Goal: Task Accomplishment & Management: Complete application form

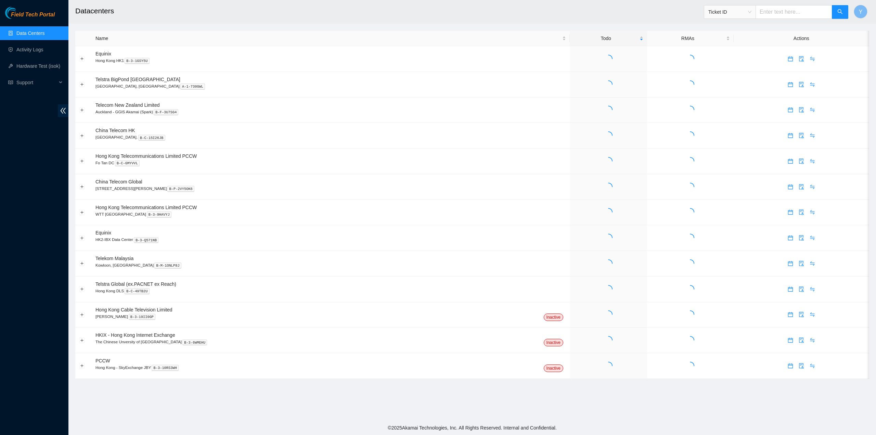
click at [29, 181] on div "Field Tech Portal Data Centers Activity Logs Hardware Test (isok) Support" at bounding box center [34, 221] width 68 height 428
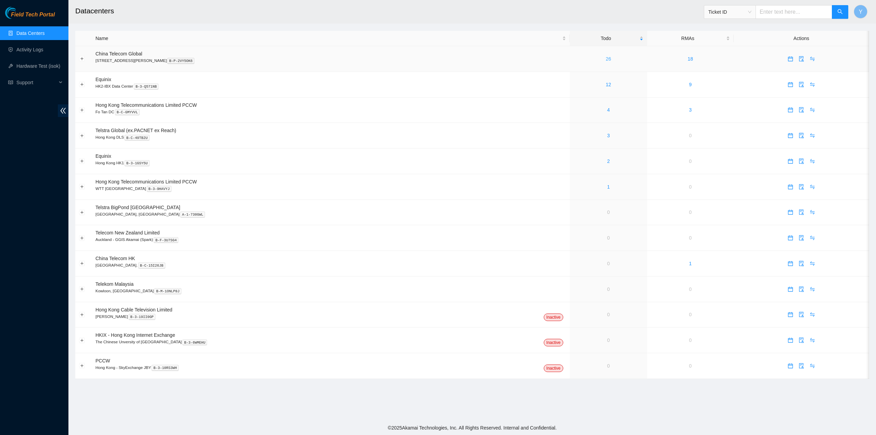
click at [606, 59] on link "26" at bounding box center [608, 58] width 5 height 5
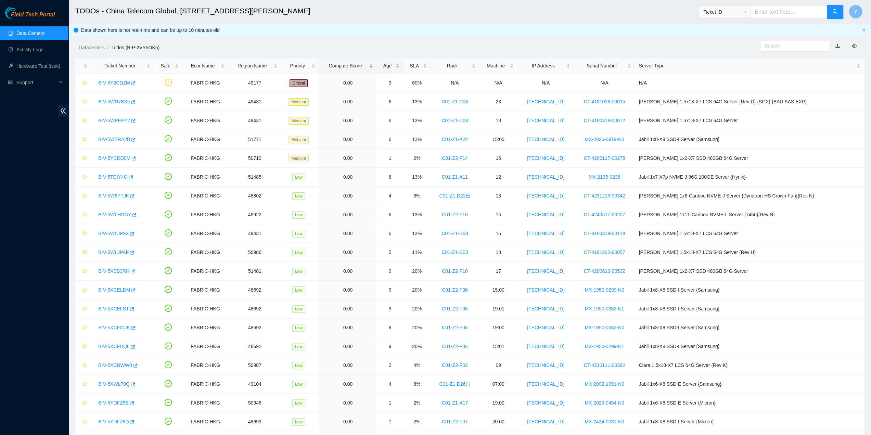
click at [400, 63] on div "Age" at bounding box center [390, 66] width 19 height 8
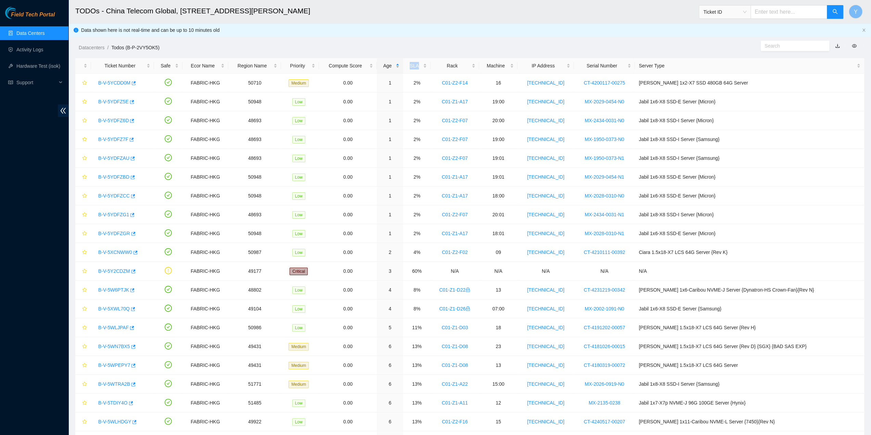
click at [400, 63] on div "Age" at bounding box center [390, 66] width 19 height 8
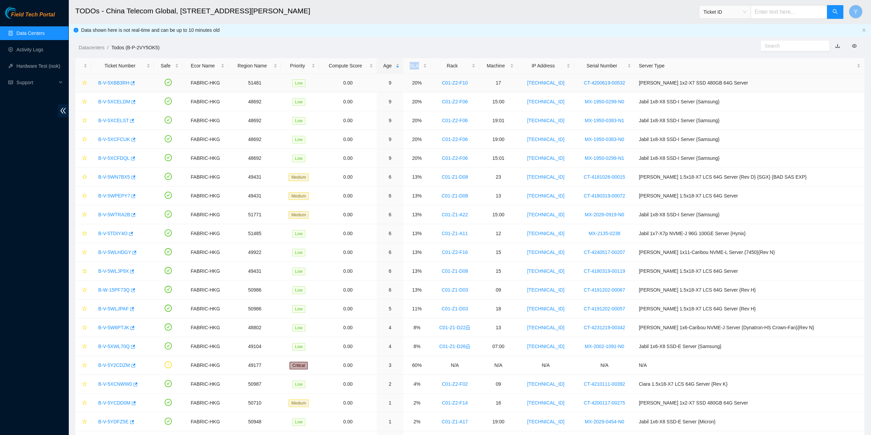
click at [111, 81] on link "B-V-5XBB3RH" at bounding box center [113, 82] width 31 height 5
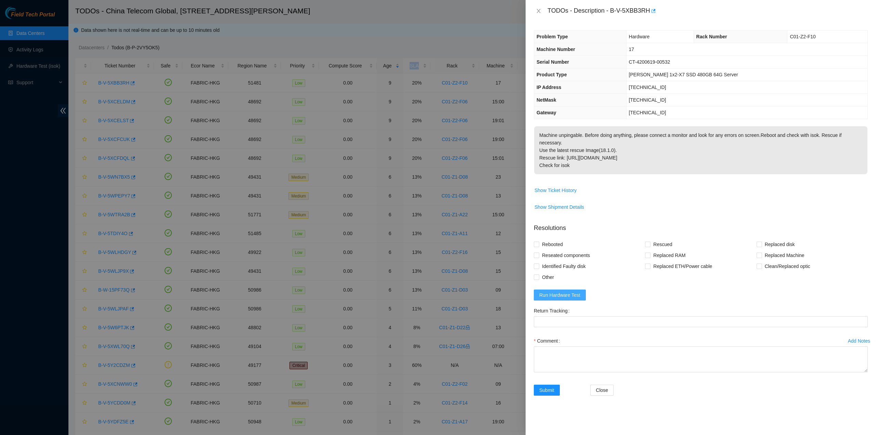
click at [579, 281] on form "Resolutions Rebooted Rescued Replaced disk Reseated components Replaced RAM Rep…" at bounding box center [701, 311] width 334 height 186
click at [577, 291] on span "Run Hardware Test" at bounding box center [559, 295] width 41 height 8
drag, startPoint x: 611, startPoint y: 12, endPoint x: 648, endPoint y: 15, distance: 36.8
click at [648, 15] on div "TODOs - Description - B-V-5XBB3RH" at bounding box center [708, 10] width 320 height 11
copy div "B-V-5XBB3RH"
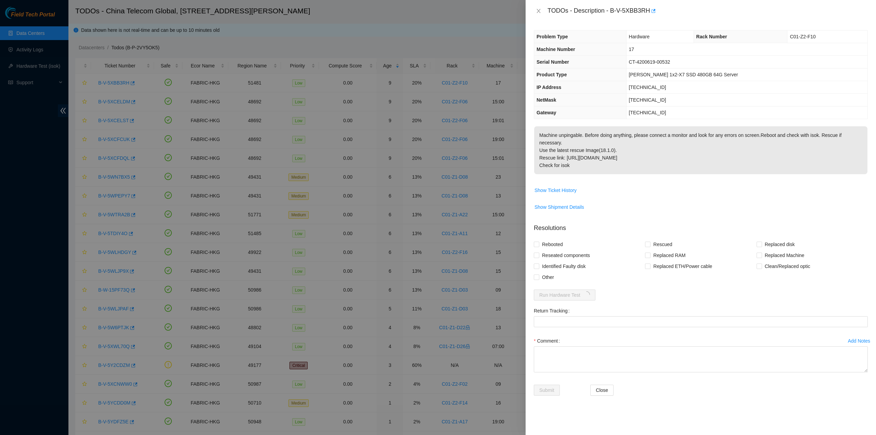
click at [826, 188] on td "Show Ticket History" at bounding box center [701, 192] width 334 height 17
click at [552, 239] on span "Rebooted" at bounding box center [552, 244] width 26 height 11
click at [539, 242] on input "Rebooted" at bounding box center [536, 244] width 5 height 5
checkbox input "true"
click at [552, 250] on span "Reseated components" at bounding box center [565, 255] width 53 height 11
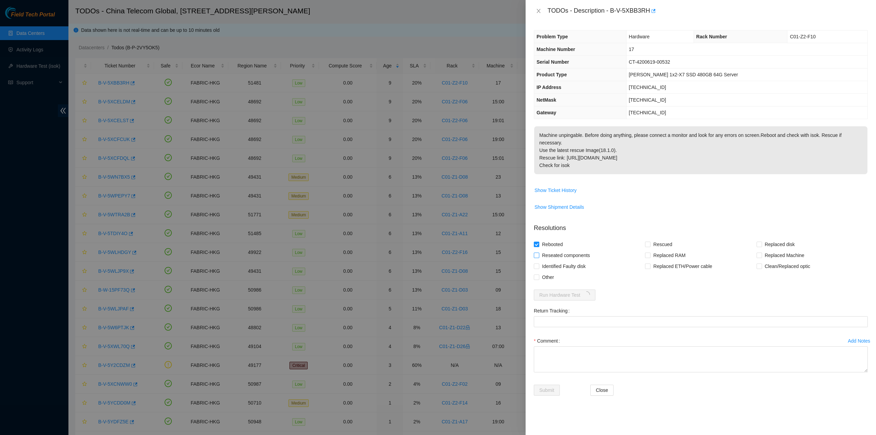
click at [539, 253] on input "Reseated components" at bounding box center [536, 255] width 5 height 5
checkbox input "true"
click at [647, 239] on div "Rebooted Rescued Replaced disk Reseated components Replaced RAM Replaced Machin…" at bounding box center [701, 261] width 334 height 44
click at [650, 242] on span at bounding box center [647, 244] width 5 height 5
click at [650, 242] on input "Rescued" at bounding box center [647, 244] width 5 height 5
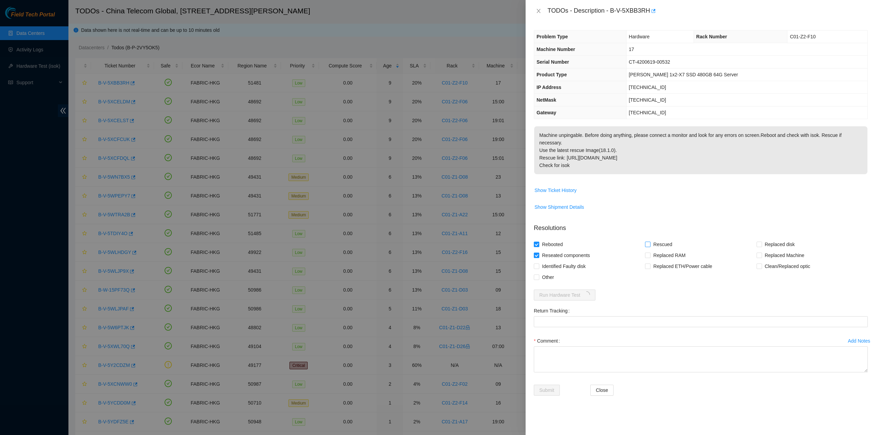
checkbox input "true"
click at [592, 346] on textarea "Comment" at bounding box center [701, 359] width 334 height 26
type textarea "pass ok"
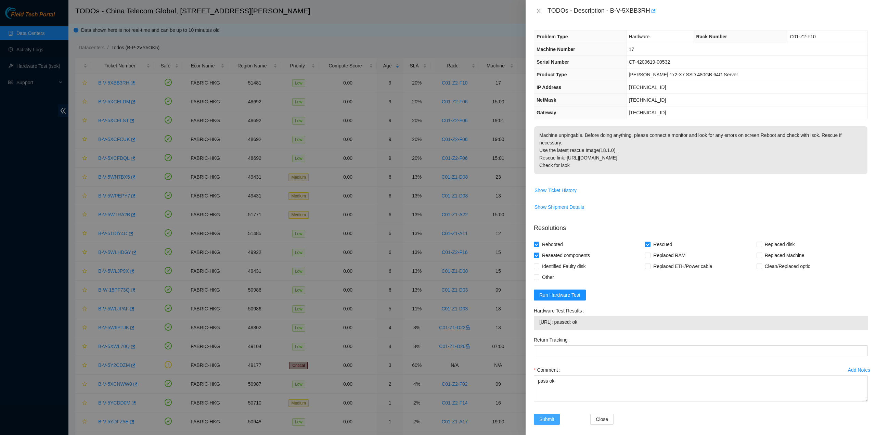
click at [551, 416] on span "Submit" at bounding box center [546, 420] width 15 height 8
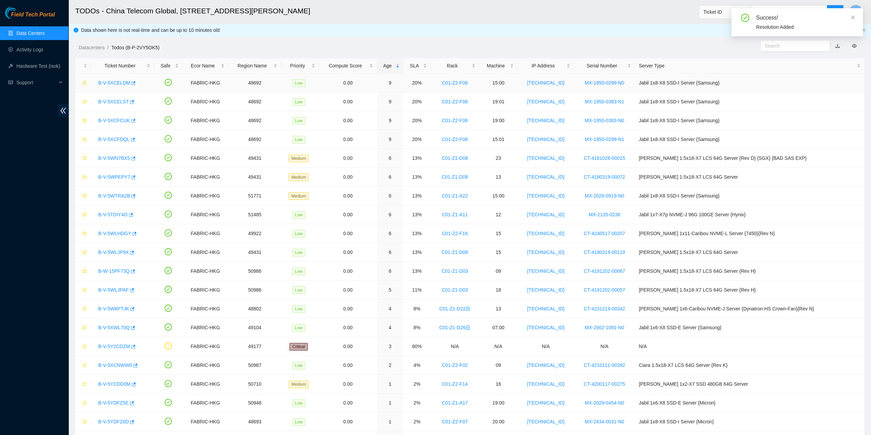
click at [114, 80] on link "B-V-5XCELDM" at bounding box center [114, 82] width 32 height 5
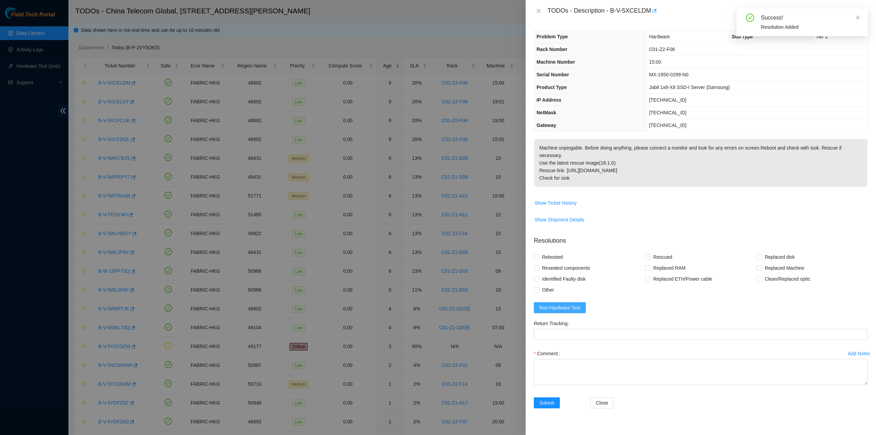
click at [553, 304] on span "Run Hardware Test" at bounding box center [559, 308] width 41 height 8
click at [544, 263] on span "Reseated components" at bounding box center [565, 268] width 53 height 11
click at [539, 265] on input "Reseated components" at bounding box center [536, 267] width 5 height 5
checkbox input "true"
click at [543, 252] on span "Rebooted" at bounding box center [552, 257] width 26 height 11
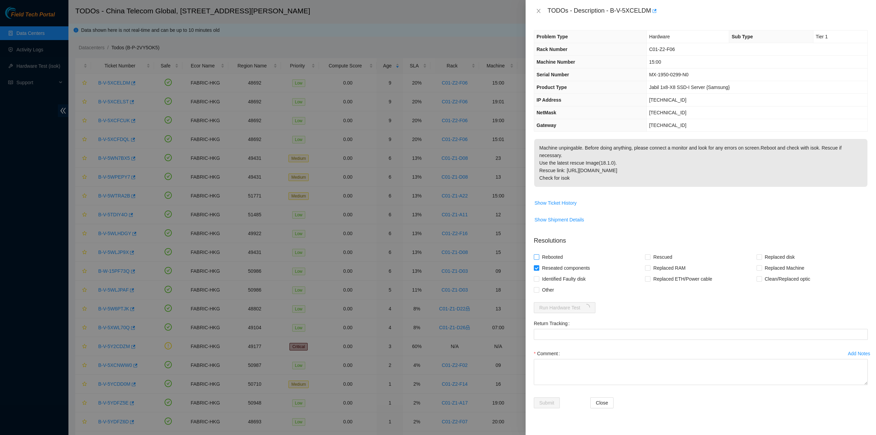
click at [539, 254] on input "Rebooted" at bounding box center [536, 256] width 5 height 5
checkbox input "true"
click at [651, 252] on span "Rescued" at bounding box center [663, 257] width 24 height 11
click at [650, 254] on input "Rescued" at bounding box center [647, 256] width 5 height 5
checkbox input "true"
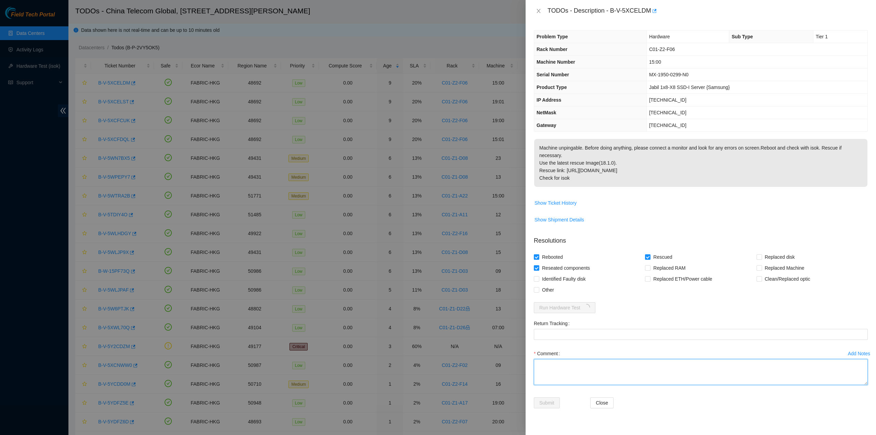
click at [583, 366] on textarea "Comment" at bounding box center [701, 372] width 334 height 26
type textarea "pass ok"
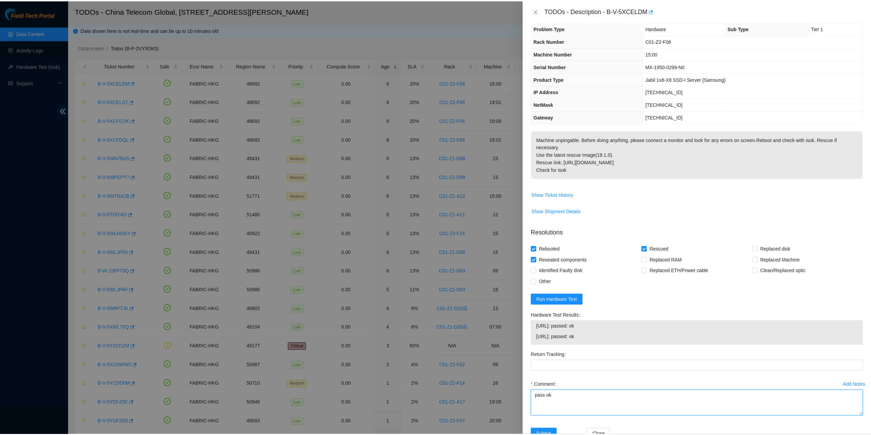
scroll to position [28, 0]
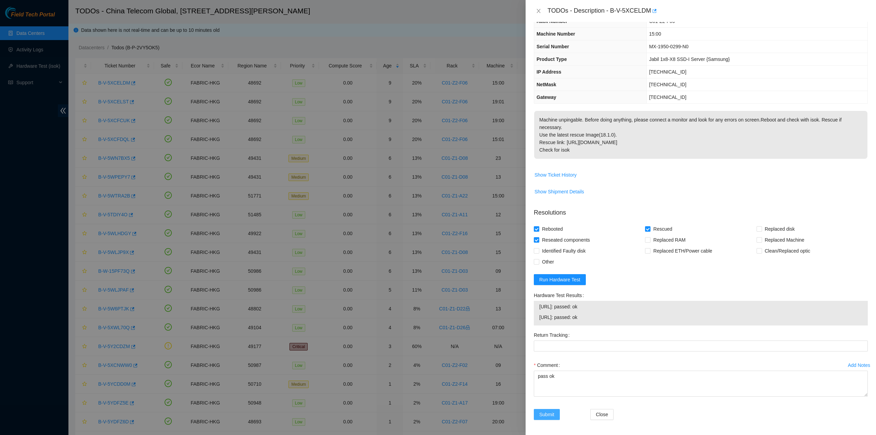
click at [549, 413] on span "Submit" at bounding box center [546, 415] width 15 height 8
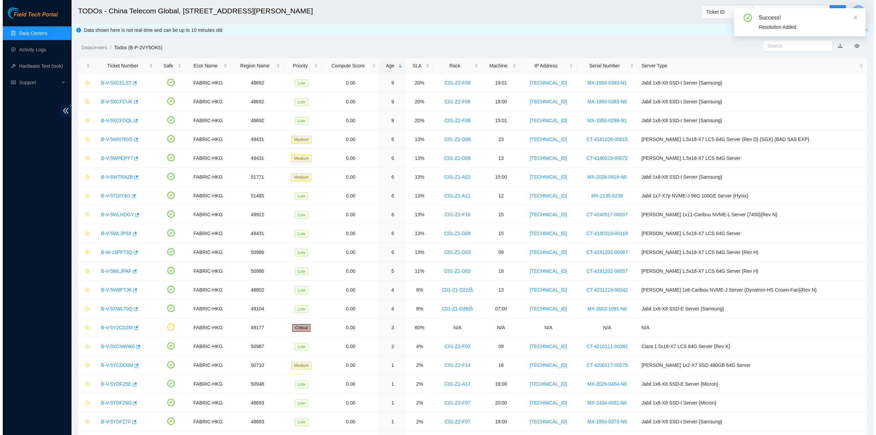
scroll to position [0, 0]
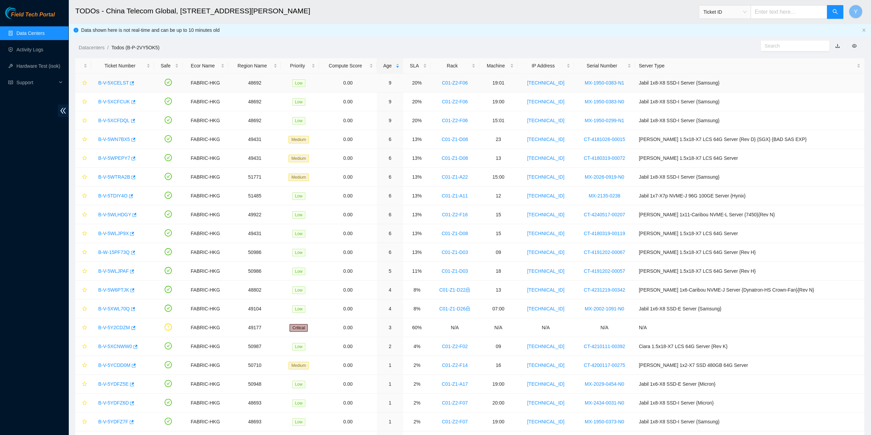
click at [110, 82] on link "B-V-5XCELST" at bounding box center [113, 82] width 30 height 5
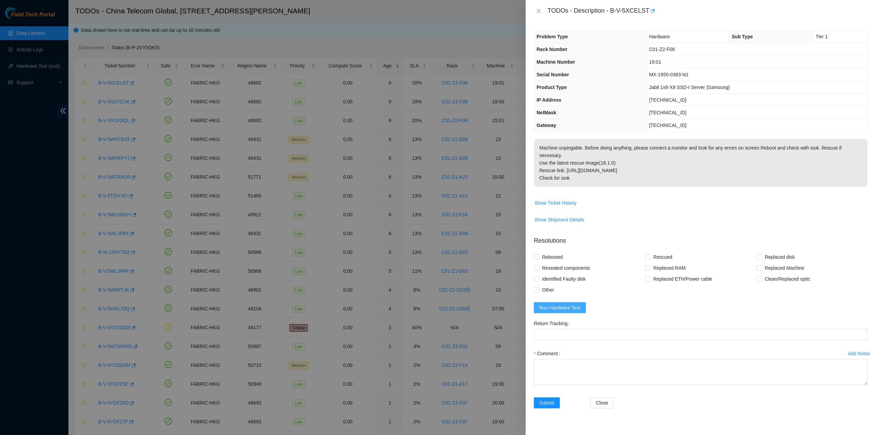
click at [556, 304] on span "Run Hardware Test" at bounding box center [559, 308] width 41 height 8
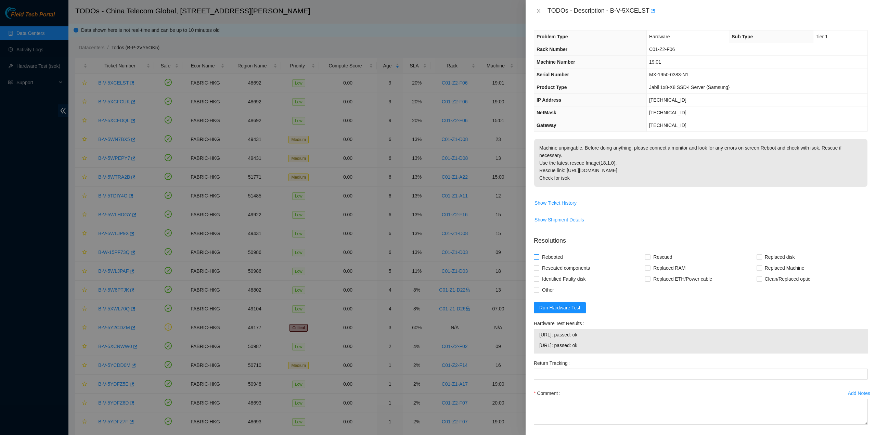
drag, startPoint x: 549, startPoint y: 269, endPoint x: 547, endPoint y: 254, distance: 15.2
click at [549, 269] on span "Reseated components" at bounding box center [565, 268] width 53 height 11
click at [539, 269] on input "Reseated components" at bounding box center [536, 267] width 5 height 5
checkbox input "true"
click at [547, 252] on span "Rebooted" at bounding box center [552, 257] width 26 height 11
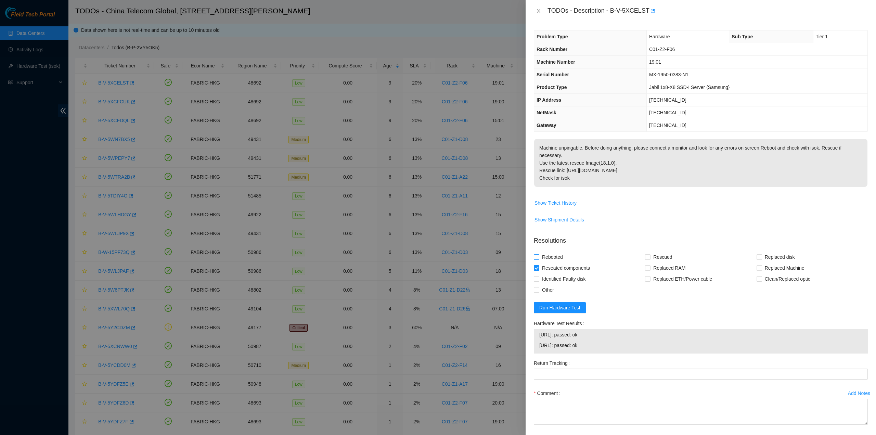
click at [539, 254] on input "Rebooted" at bounding box center [536, 256] width 5 height 5
checkbox input "true"
click at [656, 257] on span "Rescued" at bounding box center [663, 257] width 24 height 11
click at [650, 257] on input "Rescued" at bounding box center [647, 256] width 5 height 5
checkbox input "true"
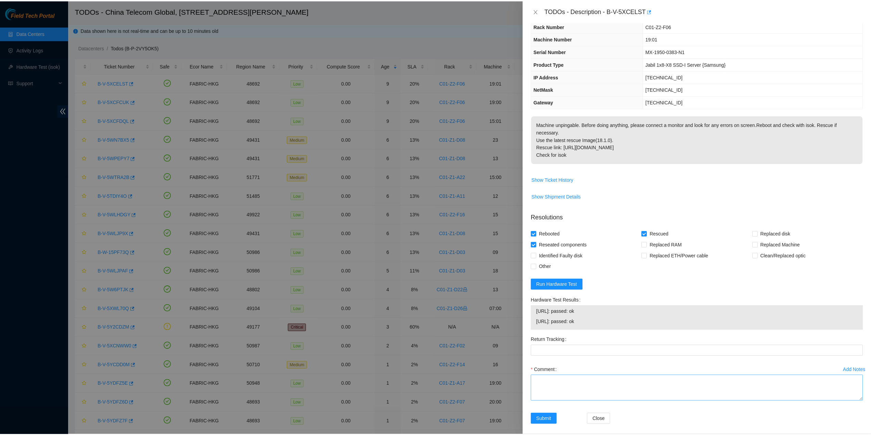
scroll to position [28, 0]
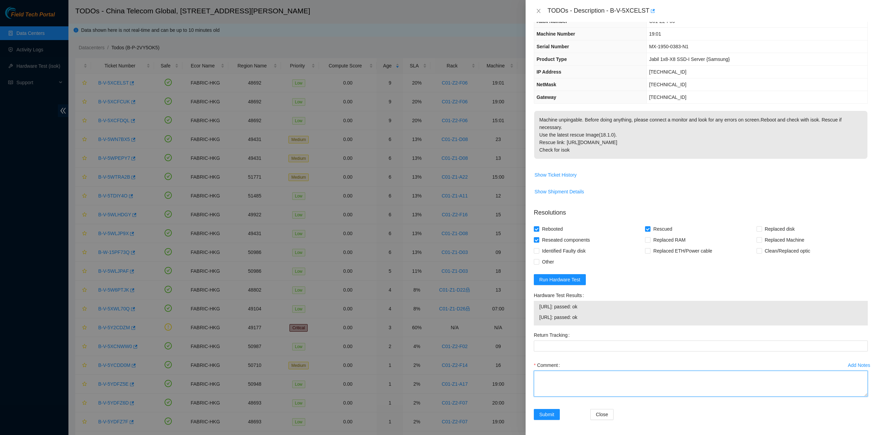
click at [569, 379] on textarea "Comment" at bounding box center [701, 384] width 334 height 26
type textarea "pass ok"
click at [554, 416] on button "Submit" at bounding box center [547, 414] width 26 height 11
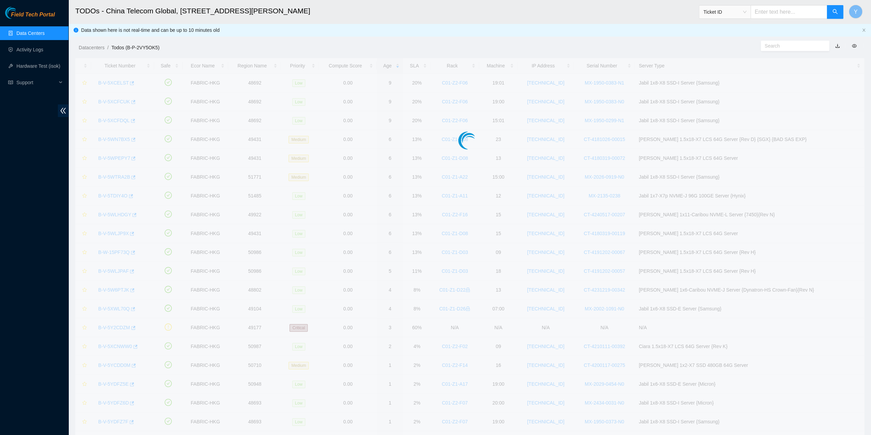
scroll to position [0, 0]
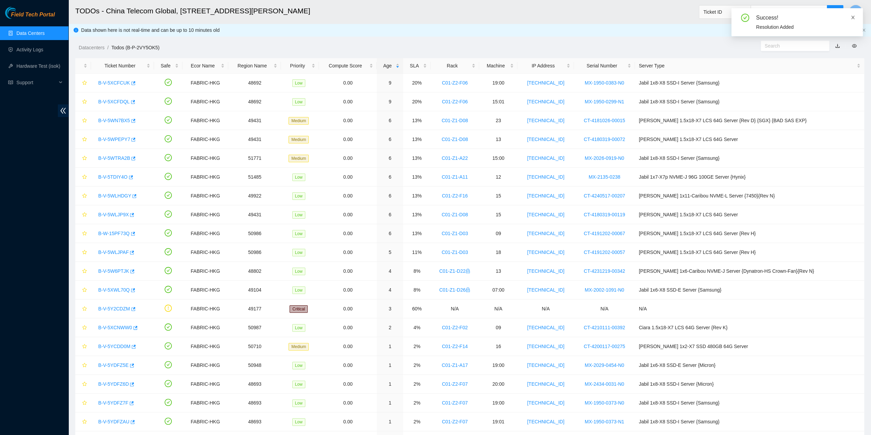
click at [855, 17] on icon "close" at bounding box center [853, 17] width 5 height 5
click at [854, 12] on span "Y" at bounding box center [856, 12] width 4 height 9
click at [795, 65] on link "Logout" at bounding box center [792, 67] width 15 height 5
